Goal: Find contact information: Find contact information

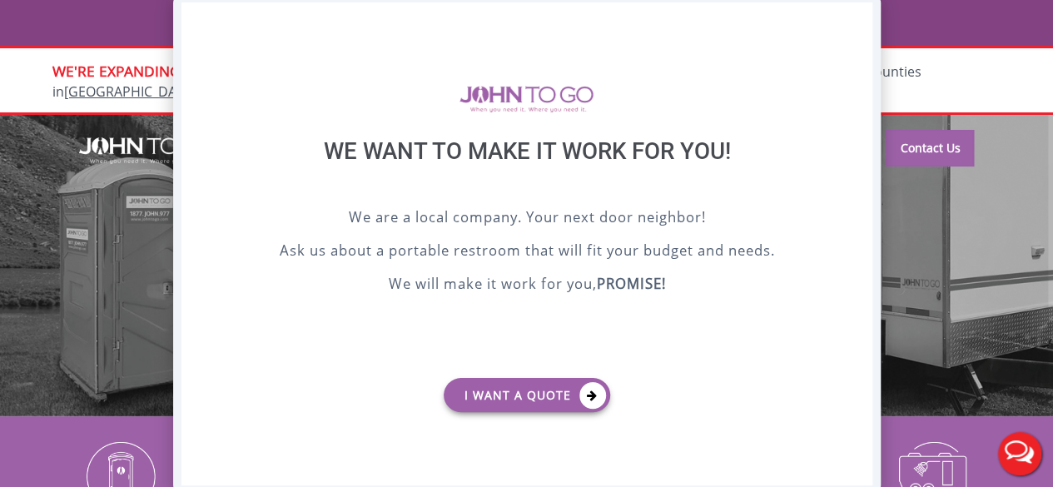
click at [857, 11] on div "X" at bounding box center [859, 16] width 26 height 28
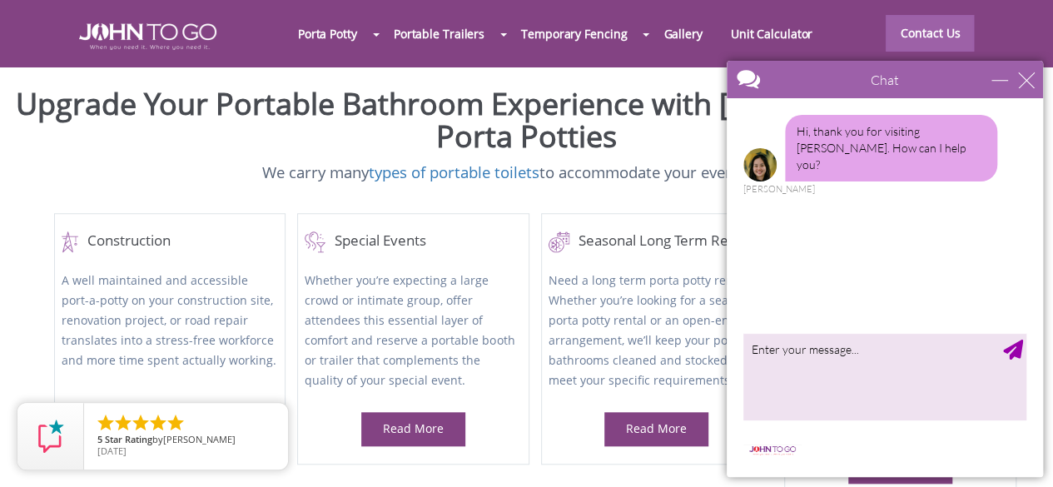
scroll to position [416, 0]
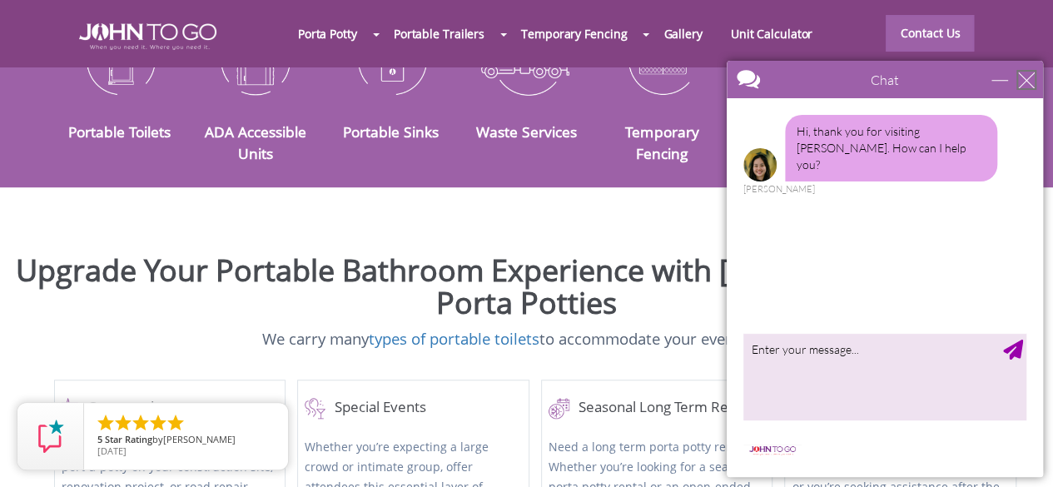
click at [1018, 78] on div "close" at bounding box center [1026, 80] width 17 height 17
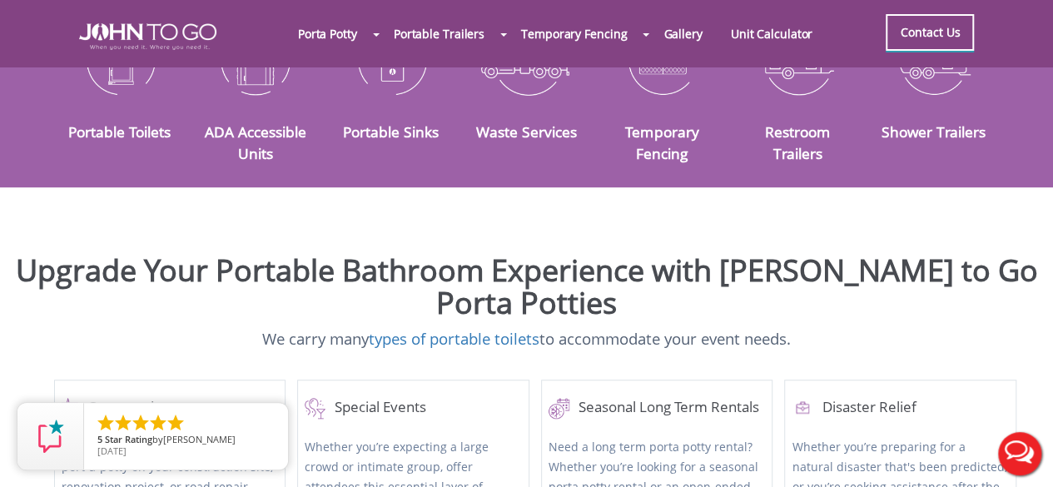
scroll to position [0, 0]
click at [934, 37] on link "Contact Us" at bounding box center [930, 32] width 88 height 37
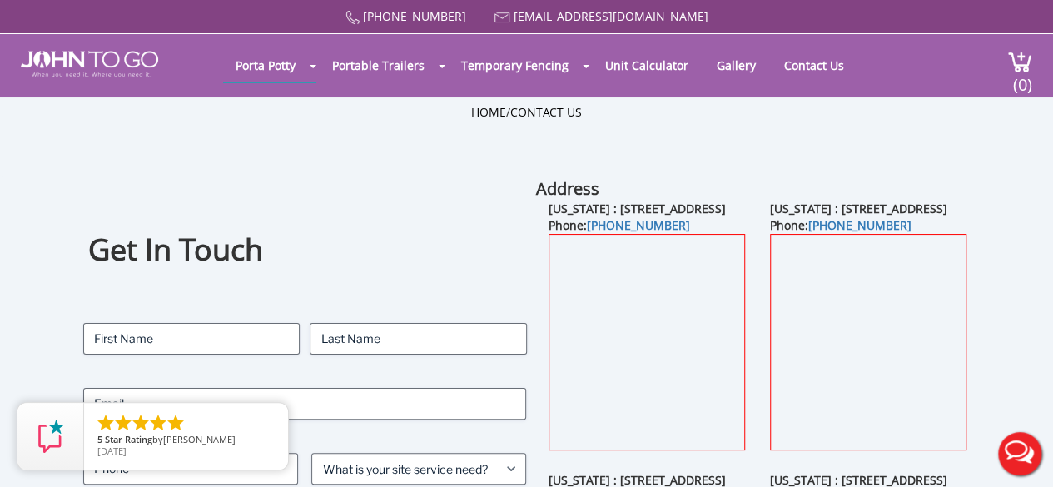
click at [622, 154] on div "Home / Contact Us" at bounding box center [527, 137] width 974 height 67
click at [876, 216] on b "[US_STATE] : [STREET_ADDRESS]" at bounding box center [858, 209] width 177 height 16
copy b "11735"
click at [620, 174] on div "Home / Contact Us" at bounding box center [526, 137] width 1053 height 80
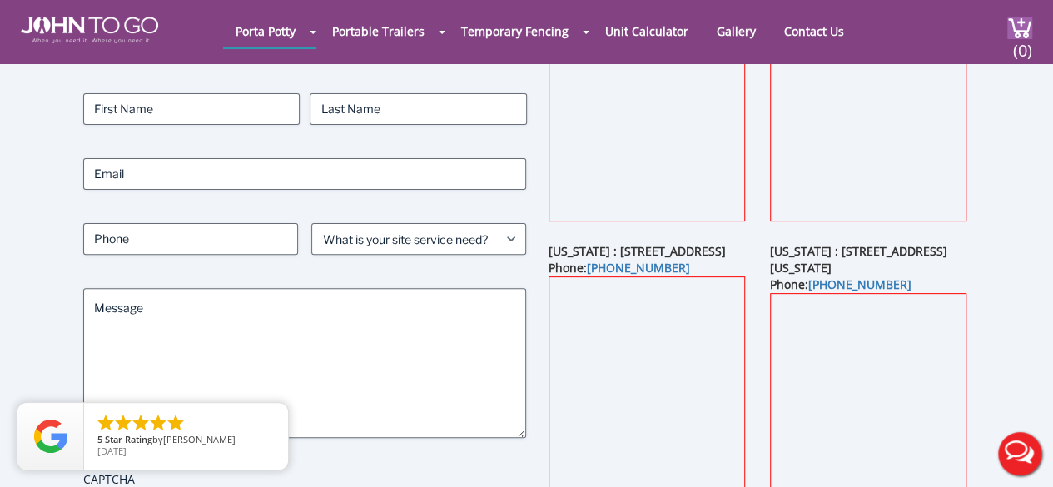
scroll to position [250, 0]
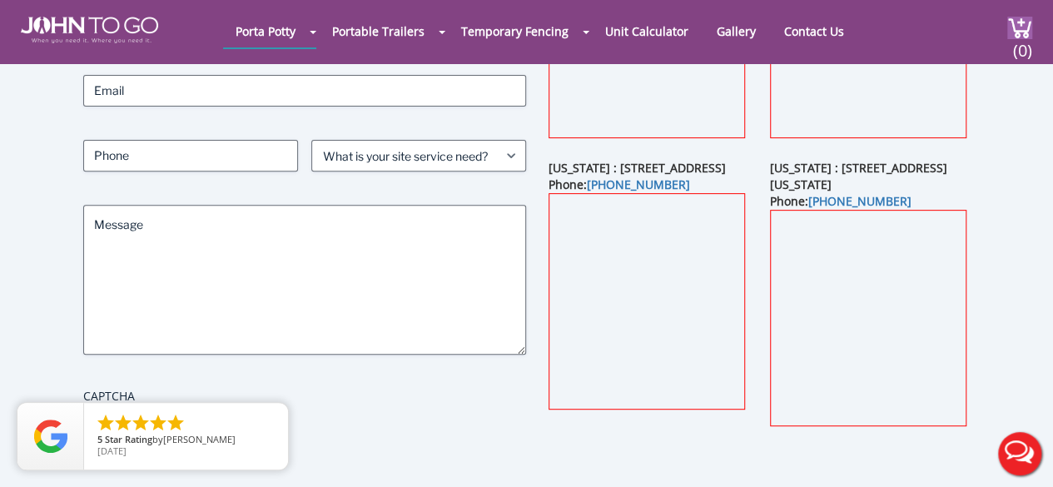
click at [650, 176] on b "[US_STATE] : [STREET_ADDRESS]" at bounding box center [637, 168] width 177 height 16
copy b "33032"
click at [479, 424] on form "Contact Name (Required) First Last Email (Required) Phone (Required) What is yo…" at bounding box center [304, 236] width 443 height 453
click at [864, 192] on b "[US_STATE] : [STREET_ADDRESS][US_STATE]" at bounding box center [858, 176] width 177 height 32
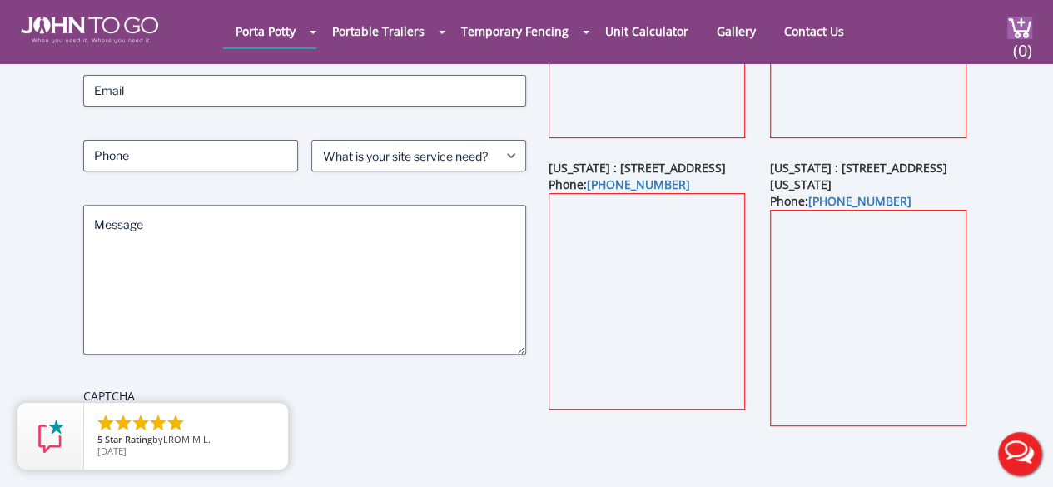
click at [864, 192] on b "[US_STATE] : [STREET_ADDRESS][US_STATE]" at bounding box center [858, 176] width 177 height 32
copy b "33917"
click at [469, 400] on label "CAPTCHA" at bounding box center [304, 396] width 443 height 17
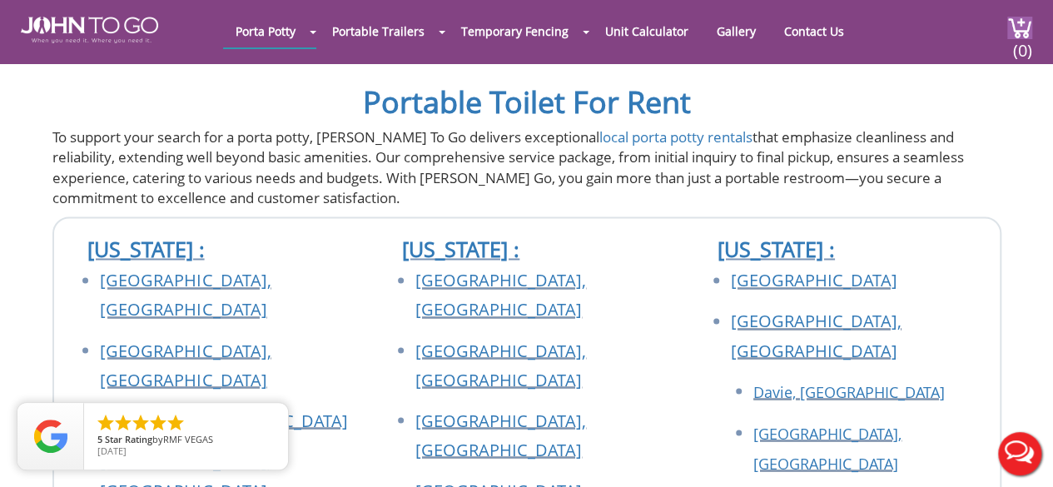
scroll to position [1581, 0]
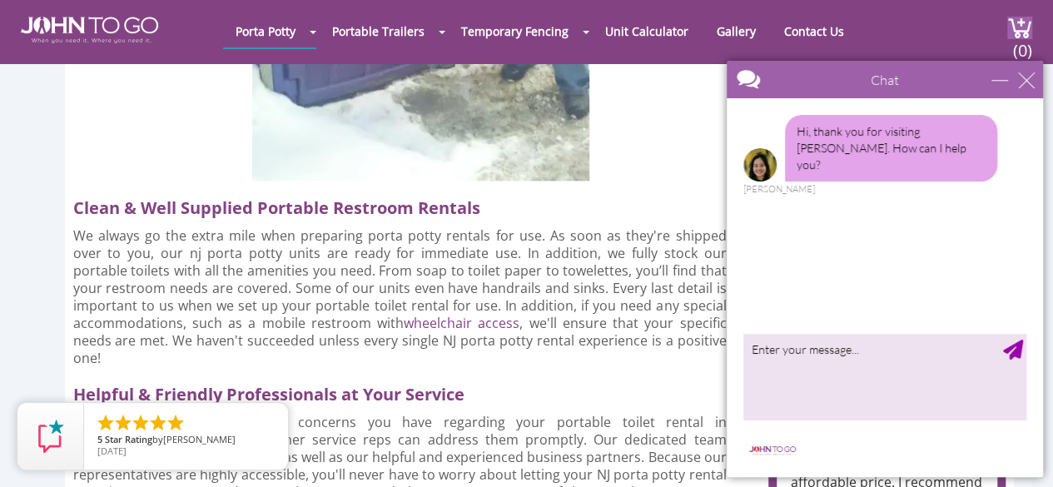
scroll to position [1164, 0]
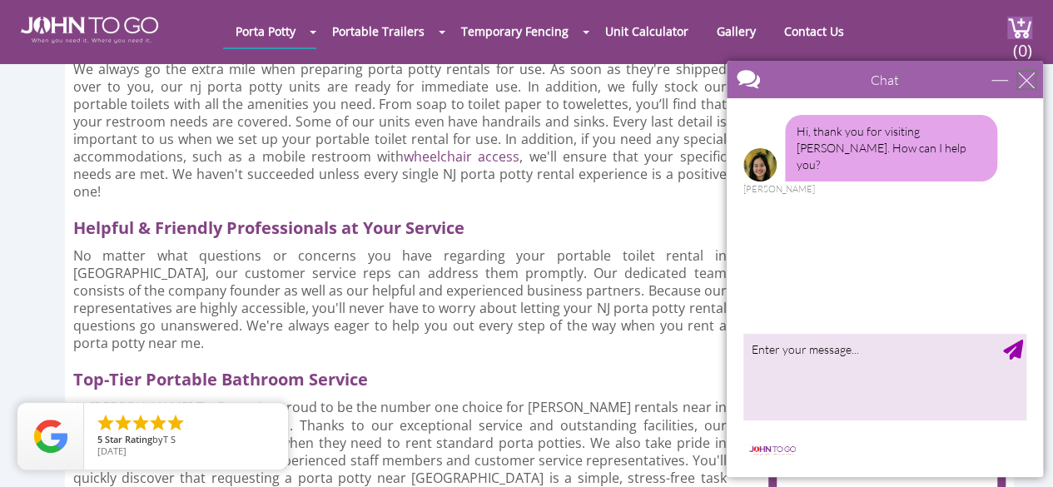
click at [1020, 85] on div "close" at bounding box center [1026, 80] width 17 height 17
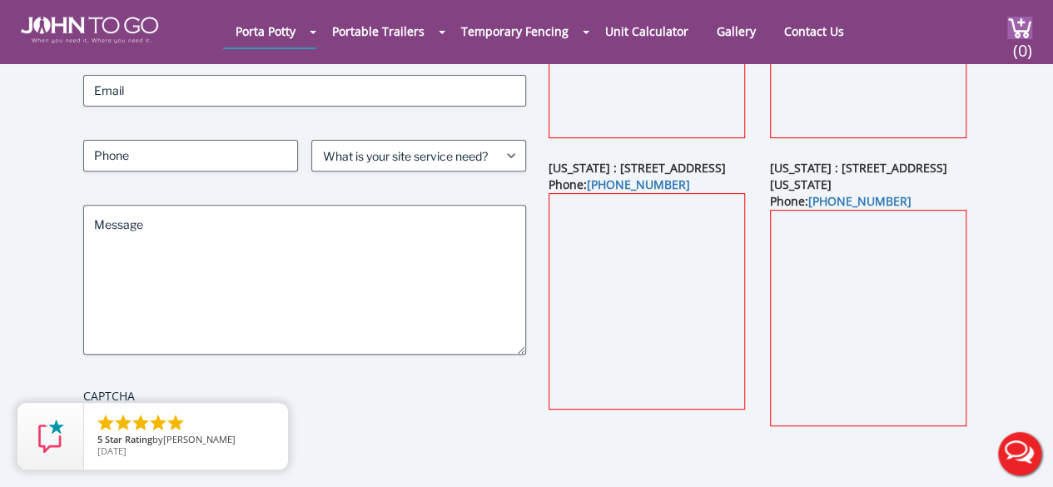
scroll to position [333, 0]
